Goal: Find specific page/section

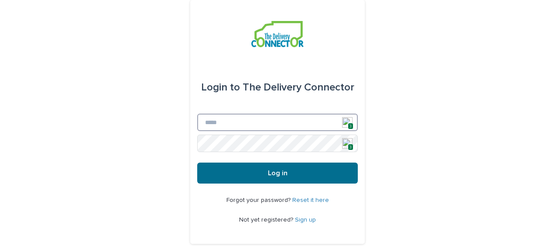
type input "**********"
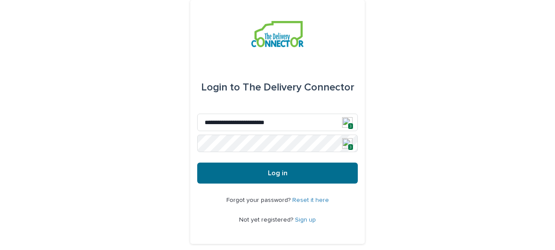
click at [287, 174] on button "Log in" at bounding box center [277, 172] width 161 height 21
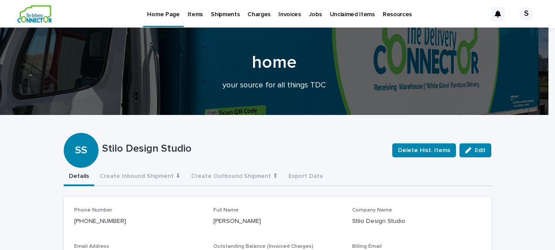
click at [189, 12] on p "Items" at bounding box center [195, 9] width 15 height 18
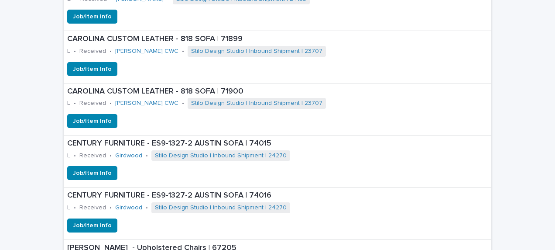
scroll to position [1047, 0]
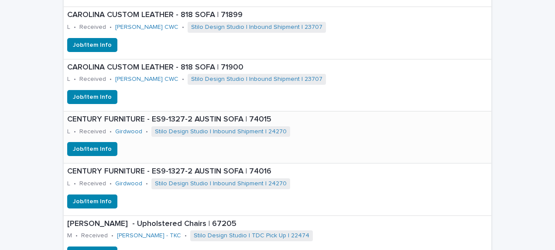
click at [185, 117] on p "CENTURY FURNITURE - ES9-1327-2 AUSTIN SOFA | 74015" at bounding box center [277, 120] width 421 height 10
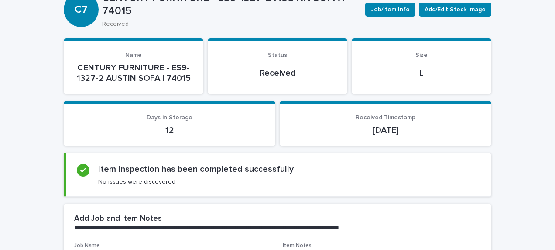
scroll to position [87, 0]
